Goal: Entertainment & Leisure: Consume media (video, audio)

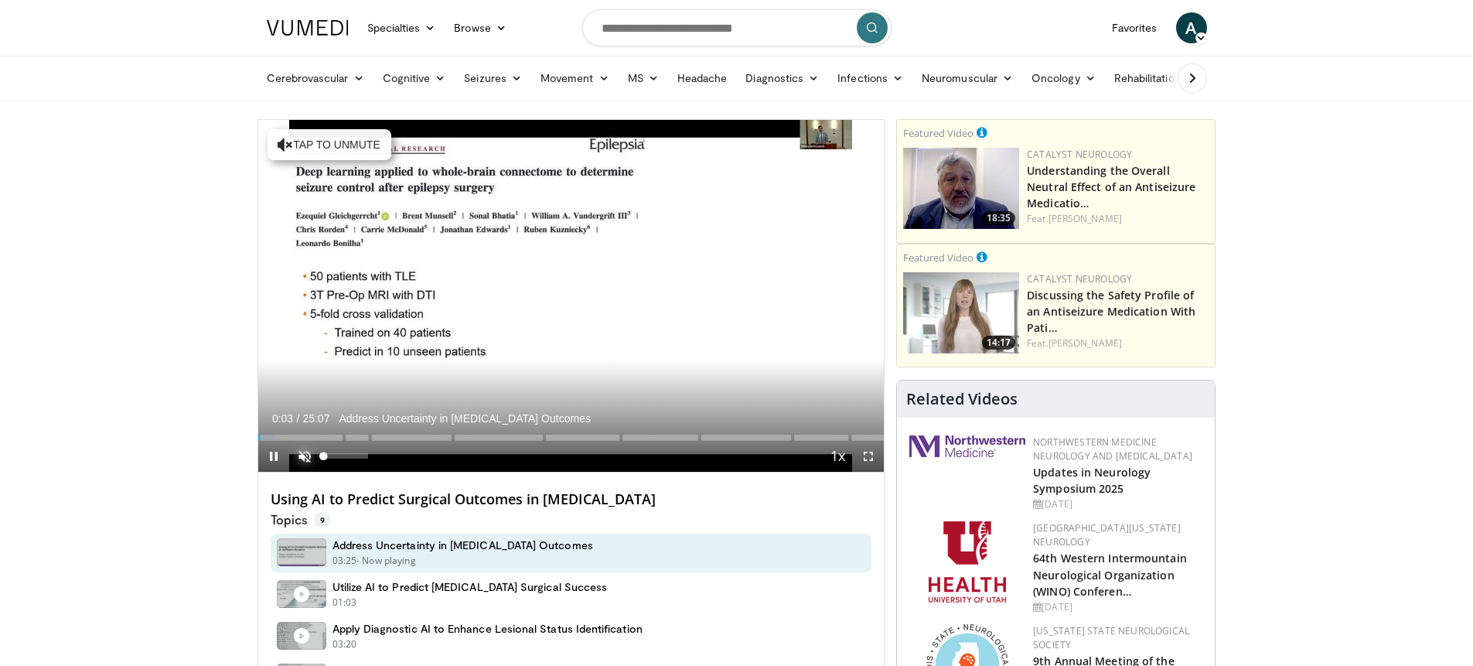
click at [309, 451] on span "Video Player" at bounding box center [304, 456] width 31 height 31
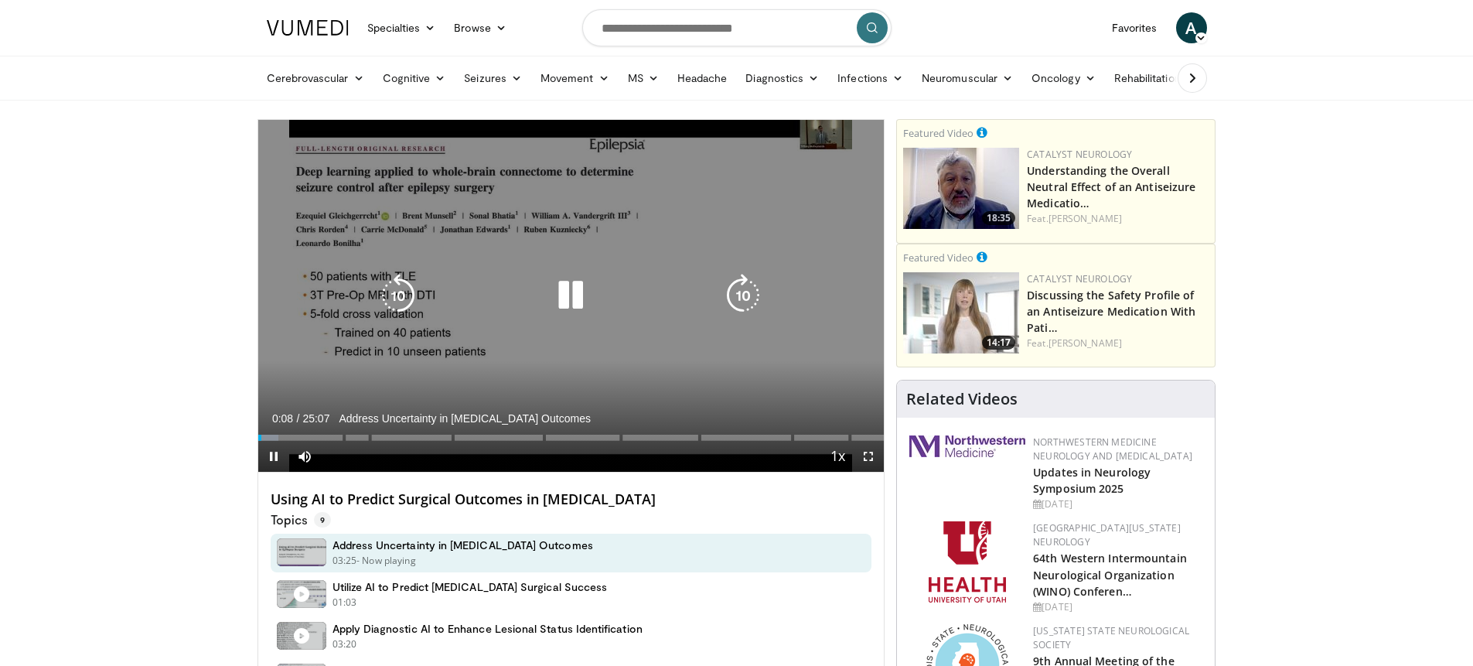
click at [560, 294] on icon "Video Player" at bounding box center [570, 295] width 43 height 43
